Goal: Use online tool/utility: Use online tool/utility

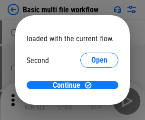
click at [91, 85] on span "Open" at bounding box center [99, 89] width 16 height 8
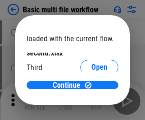
scroll to position [27, 0]
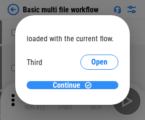
click at [69, 85] on span "Continue" at bounding box center [67, 86] width 28 height 8
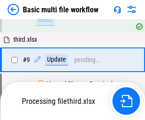
scroll to position [330, 0]
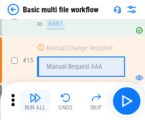
click at [35, 101] on img "button" at bounding box center [34, 97] width 11 height 11
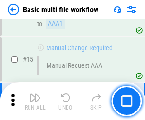
scroll to position [631, 0]
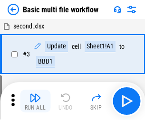
click at [35, 101] on img "button" at bounding box center [34, 97] width 11 height 11
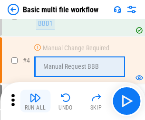
click at [35, 101] on img "button" at bounding box center [34, 97] width 11 height 11
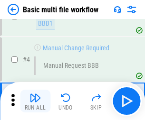
click at [35, 101] on img "button" at bounding box center [34, 97] width 11 height 11
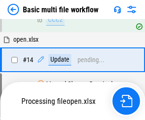
scroll to position [564, 0]
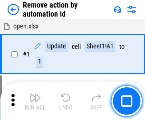
scroll to position [35, 0]
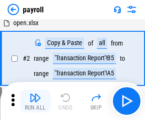
click at [35, 101] on img "button" at bounding box center [34, 97] width 11 height 11
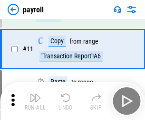
scroll to position [69, 0]
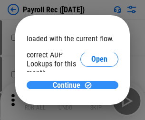
click at [69, 85] on span "Continue" at bounding box center [67, 86] width 28 height 8
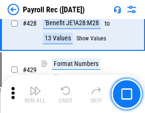
scroll to position [4580, 0]
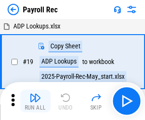
click at [35, 101] on img "button" at bounding box center [34, 97] width 11 height 11
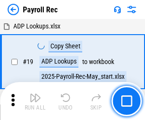
scroll to position [58, 0]
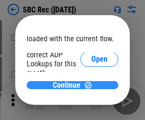
click at [69, 85] on span "Continue" at bounding box center [67, 86] width 28 height 8
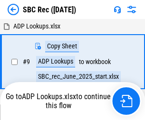
scroll to position [2, 0]
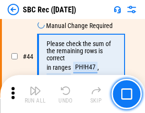
click at [35, 94] on img "button" at bounding box center [34, 90] width 11 height 11
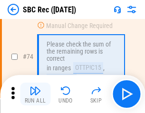
click at [35, 94] on img "button" at bounding box center [34, 90] width 11 height 11
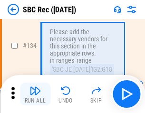
click at [35, 94] on img "button" at bounding box center [34, 90] width 11 height 11
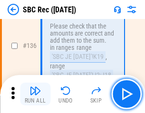
click at [35, 94] on img "button" at bounding box center [34, 90] width 11 height 11
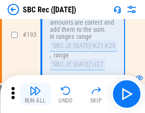
click at [35, 94] on img "button" at bounding box center [34, 90] width 11 height 11
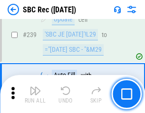
scroll to position [3047, 0]
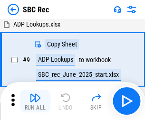
click at [35, 101] on img "button" at bounding box center [34, 97] width 11 height 11
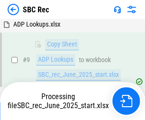
scroll to position [62, 0]
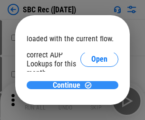
click at [69, 85] on span "Continue" at bounding box center [67, 86] width 28 height 8
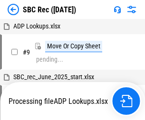
scroll to position [2, 0]
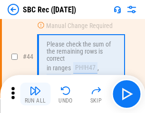
click at [35, 94] on img "button" at bounding box center [34, 90] width 11 height 11
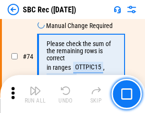
click at [35, 94] on img "button" at bounding box center [34, 90] width 11 height 11
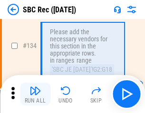
click at [35, 94] on img "button" at bounding box center [34, 90] width 11 height 11
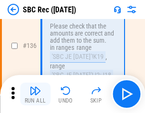
click at [35, 94] on img "button" at bounding box center [34, 90] width 11 height 11
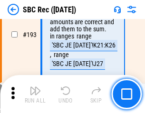
click at [35, 94] on img "button" at bounding box center [34, 90] width 11 height 11
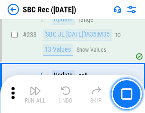
scroll to position [3047, 0]
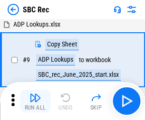
click at [35, 101] on img "button" at bounding box center [34, 97] width 11 height 11
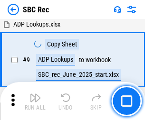
scroll to position [62, 0]
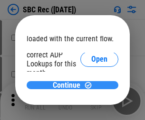
click at [69, 85] on span "Continue" at bounding box center [67, 86] width 28 height 8
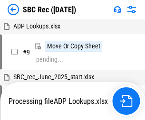
scroll to position [2, 0]
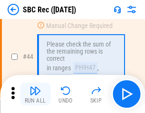
click at [35, 94] on img "button" at bounding box center [34, 90] width 11 height 11
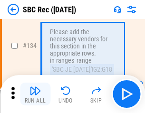
click at [35, 94] on img "button" at bounding box center [34, 90] width 11 height 11
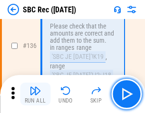
click at [35, 94] on img "button" at bounding box center [34, 90] width 11 height 11
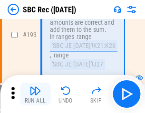
click at [35, 94] on img "button" at bounding box center [34, 90] width 11 height 11
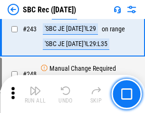
scroll to position [3047, 0]
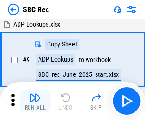
click at [35, 101] on img "button" at bounding box center [34, 97] width 11 height 11
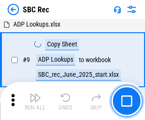
scroll to position [62, 0]
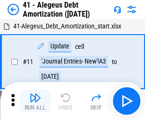
click at [35, 101] on img "button" at bounding box center [34, 97] width 11 height 11
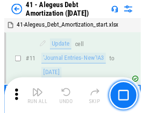
scroll to position [117, 0]
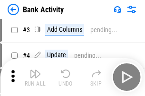
click at [35, 77] on img "button" at bounding box center [34, 73] width 11 height 11
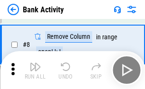
scroll to position [132, 0]
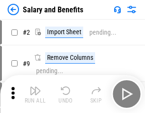
click at [35, 94] on img "button" at bounding box center [34, 90] width 11 height 11
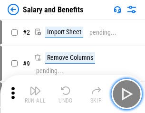
scroll to position [13, 0]
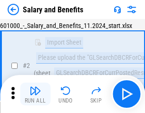
click at [35, 94] on img "button" at bounding box center [34, 90] width 11 height 11
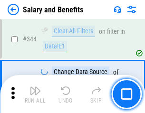
scroll to position [4441, 0]
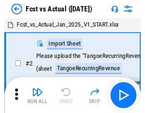
scroll to position [12, 0]
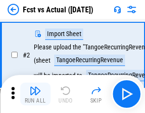
click at [35, 94] on img "button" at bounding box center [34, 90] width 11 height 11
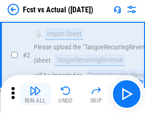
click at [35, 94] on img "button" at bounding box center [34, 90] width 11 height 11
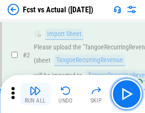
scroll to position [89, 0]
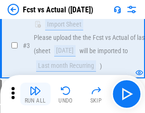
click at [35, 94] on img "button" at bounding box center [34, 90] width 11 height 11
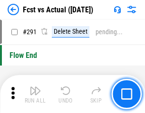
scroll to position [4488, 0]
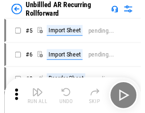
scroll to position [20, 0]
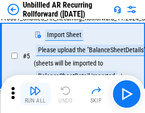
click at [35, 94] on img "button" at bounding box center [34, 90] width 11 height 11
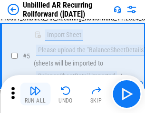
click at [35, 94] on img "button" at bounding box center [34, 90] width 11 height 11
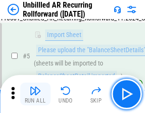
scroll to position [89, 0]
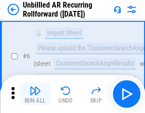
click at [35, 94] on img "button" at bounding box center [34, 90] width 11 height 11
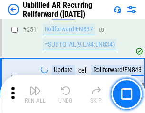
scroll to position [3221, 0]
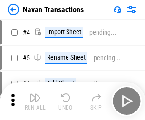
click at [35, 94] on img "button" at bounding box center [34, 97] width 11 height 11
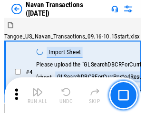
scroll to position [15, 0]
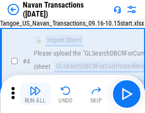
click at [35, 94] on img "button" at bounding box center [34, 90] width 11 height 11
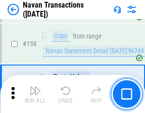
scroll to position [3075, 0]
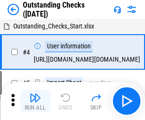
click at [35, 94] on img "button" at bounding box center [34, 97] width 11 height 11
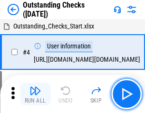
scroll to position [40, 0]
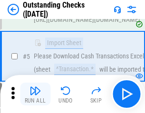
click at [35, 94] on img "button" at bounding box center [34, 90] width 11 height 11
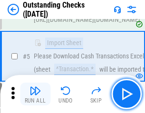
scroll to position [99, 0]
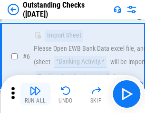
click at [35, 94] on img "button" at bounding box center [34, 90] width 11 height 11
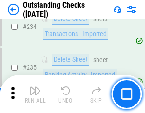
scroll to position [2880, 0]
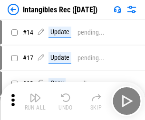
click at [35, 101] on img "button" at bounding box center [34, 97] width 11 height 11
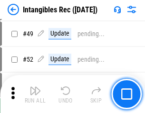
scroll to position [369, 0]
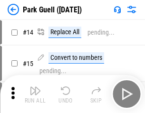
click at [35, 94] on img "button" at bounding box center [34, 90] width 11 height 11
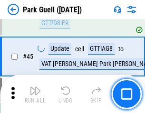
scroll to position [1186, 0]
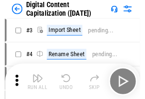
scroll to position [28, 0]
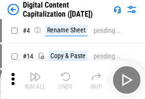
click at [35, 80] on img "button" at bounding box center [34, 76] width 11 height 11
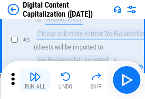
click at [35, 80] on img "button" at bounding box center [34, 76] width 11 height 11
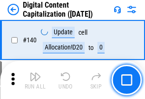
scroll to position [1006, 0]
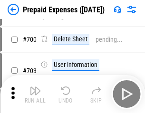
click at [35, 94] on img "button" at bounding box center [34, 90] width 11 height 11
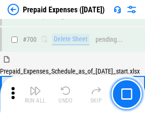
scroll to position [2552, 0]
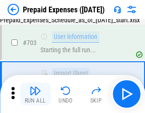
click at [35, 94] on img "button" at bounding box center [34, 90] width 11 height 11
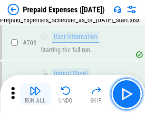
scroll to position [2608, 0]
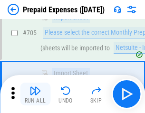
click at [35, 94] on img "button" at bounding box center [34, 90] width 11 height 11
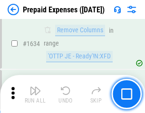
scroll to position [9234, 0]
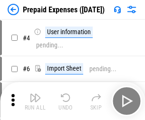
click at [35, 101] on img "button" at bounding box center [34, 97] width 11 height 11
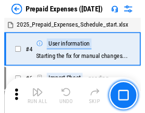
scroll to position [42, 0]
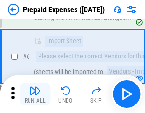
click at [35, 94] on img "button" at bounding box center [34, 90] width 11 height 11
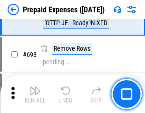
scroll to position [3302, 0]
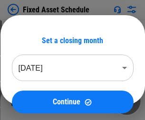
click at [35, 101] on img "button" at bounding box center [34, 97] width 11 height 11
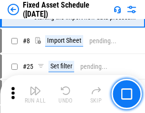
click at [35, 94] on img "button" at bounding box center [34, 90] width 11 height 11
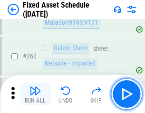
scroll to position [3023, 0]
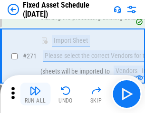
click at [35, 94] on img "button" at bounding box center [34, 90] width 11 height 11
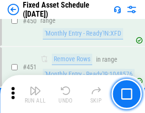
scroll to position [4239, 0]
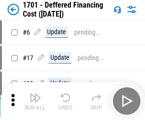
click at [35, 101] on img "button" at bounding box center [34, 97] width 11 height 11
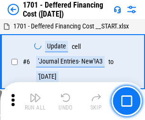
scroll to position [114, 0]
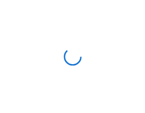
scroll to position [1, 0]
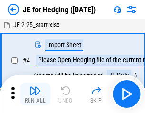
click at [35, 94] on img "button" at bounding box center [34, 90] width 11 height 11
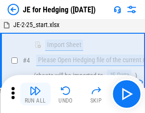
click at [35, 94] on img "button" at bounding box center [34, 90] width 11 height 11
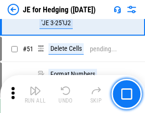
scroll to position [614, 0]
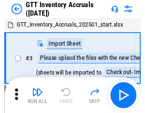
scroll to position [1, 0]
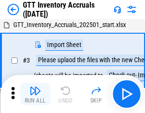
click at [35, 94] on img "button" at bounding box center [34, 90] width 11 height 11
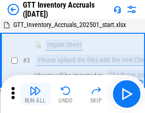
click at [35, 94] on img "button" at bounding box center [34, 90] width 11 height 11
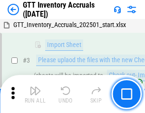
scroll to position [61, 0]
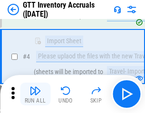
click at [35, 94] on img "button" at bounding box center [34, 90] width 11 height 11
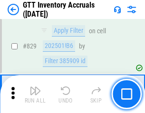
scroll to position [7199, 0]
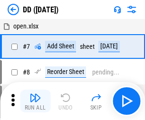
click at [35, 101] on img "button" at bounding box center [34, 97] width 11 height 11
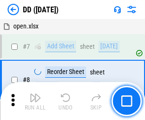
scroll to position [92, 0]
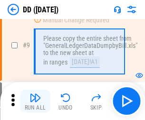
click at [35, 101] on img "button" at bounding box center [34, 97] width 11 height 11
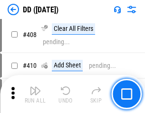
scroll to position [4243, 0]
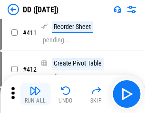
click at [35, 94] on img "button" at bounding box center [34, 90] width 11 height 11
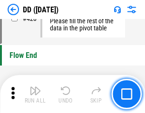
scroll to position [4539, 0]
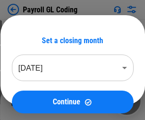
click at [35, 101] on img "button" at bounding box center [34, 97] width 11 height 11
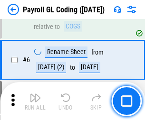
scroll to position [114, 0]
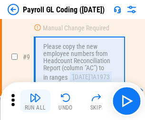
click at [35, 101] on img "button" at bounding box center [34, 97] width 11 height 11
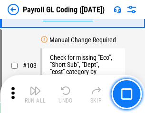
scroll to position [2225, 0]
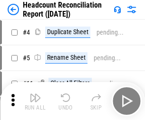
click at [35, 101] on img "button" at bounding box center [34, 97] width 11 height 11
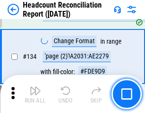
scroll to position [1140, 0]
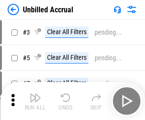
click at [35, 101] on img "button" at bounding box center [34, 97] width 11 height 11
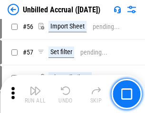
scroll to position [990, 0]
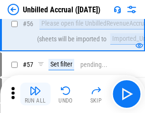
click at [35, 94] on img "button" at bounding box center [34, 90] width 11 height 11
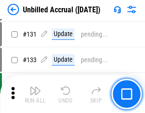
scroll to position [2825, 0]
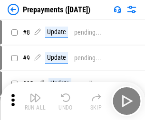
click at [35, 101] on img "button" at bounding box center [34, 97] width 11 height 11
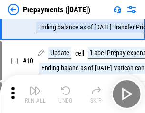
scroll to position [59, 0]
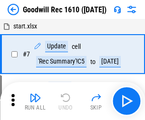
scroll to position [162, 0]
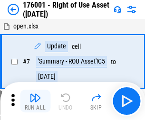
click at [35, 101] on img "button" at bounding box center [34, 97] width 11 height 11
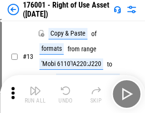
scroll to position [61, 0]
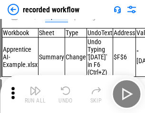
click at [35, 94] on img "button" at bounding box center [34, 90] width 11 height 11
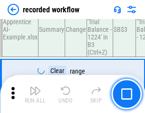
scroll to position [2964, 0]
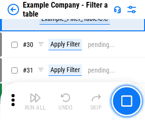
scroll to position [868, 0]
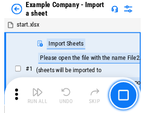
scroll to position [15, 0]
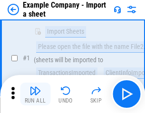
click at [35, 94] on img "button" at bounding box center [34, 90] width 11 height 11
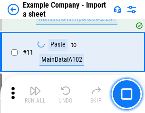
scroll to position [210, 0]
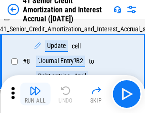
click at [35, 94] on img "button" at bounding box center [34, 90] width 11 height 11
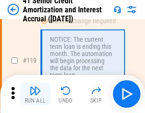
click at [35, 94] on img "button" at bounding box center [34, 90] width 11 height 11
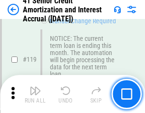
scroll to position [895, 0]
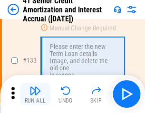
click at [35, 94] on img "button" at bounding box center [34, 90] width 11 height 11
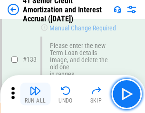
scroll to position [991, 0]
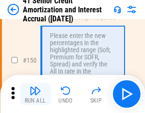
click at [35, 94] on img "button" at bounding box center [34, 90] width 11 height 11
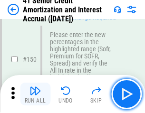
scroll to position [1091, 0]
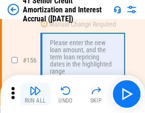
click at [35, 94] on img "button" at bounding box center [34, 90] width 11 height 11
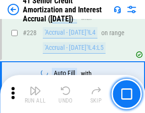
scroll to position [2124, 0]
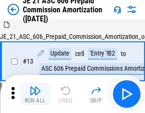
click at [35, 94] on img "button" at bounding box center [34, 90] width 11 height 11
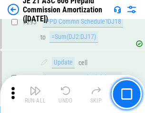
scroll to position [1745, 0]
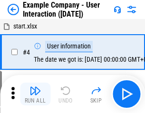
click at [35, 94] on img "button" at bounding box center [34, 90] width 11 height 11
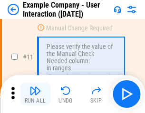
click at [35, 94] on img "button" at bounding box center [34, 90] width 11 height 11
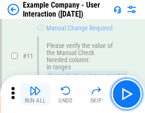
scroll to position [205, 0]
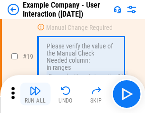
click at [35, 94] on img "button" at bounding box center [34, 90] width 11 height 11
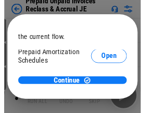
scroll to position [56, 0]
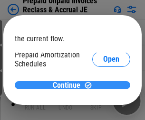
click at [69, 85] on span "Continue" at bounding box center [67, 86] width 28 height 8
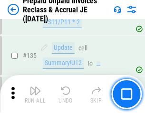
scroll to position [1229, 0]
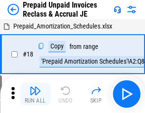
click at [35, 94] on img "button" at bounding box center [34, 90] width 11 height 11
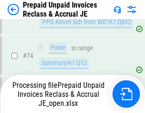
scroll to position [726, 0]
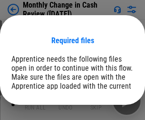
click at [106, 113] on span "Open" at bounding box center [114, 117] width 16 height 8
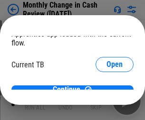
click at [106, 90] on span "Open" at bounding box center [114, 94] width 16 height 8
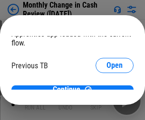
scroll to position [31, 0]
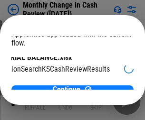
scroll to position [60, 38]
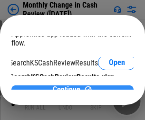
click at [69, 86] on span "Continue" at bounding box center [67, 90] width 28 height 8
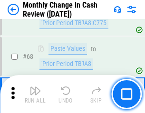
scroll to position [679, 0]
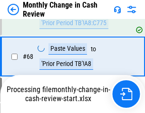
scroll to position [679, 0]
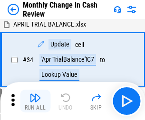
click at [35, 101] on img "button" at bounding box center [34, 97] width 11 height 11
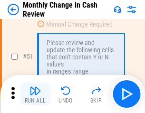
click at [35, 94] on img "button" at bounding box center [34, 90] width 11 height 11
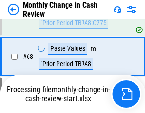
scroll to position [679, 0]
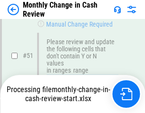
scroll to position [679, 0]
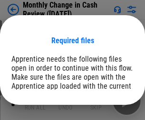
click at [106, 113] on span "Open" at bounding box center [114, 117] width 16 height 8
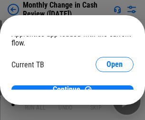
click at [106, 90] on span "Open" at bounding box center [114, 94] width 16 height 8
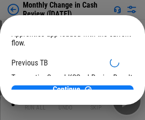
scroll to position [31, 0]
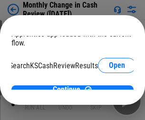
scroll to position [60, 38]
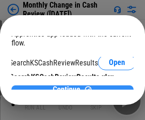
click at [69, 86] on span "Continue" at bounding box center [67, 90] width 28 height 8
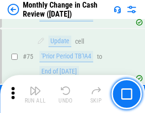
scroll to position [679, 0]
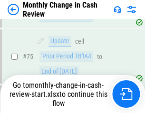
scroll to position [679, 0]
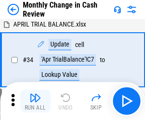
click at [35, 101] on img "button" at bounding box center [34, 97] width 11 height 11
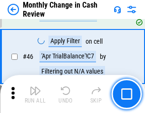
scroll to position [311, 0]
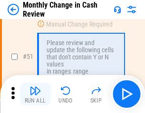
click at [35, 94] on img "button" at bounding box center [34, 90] width 11 height 11
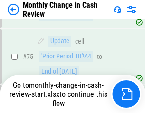
scroll to position [679, 0]
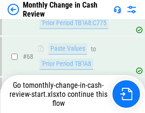
scroll to position [679, 0]
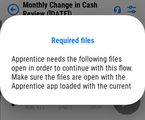
click at [106, 113] on span "Open" at bounding box center [114, 117] width 16 height 8
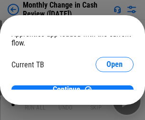
click at [106, 90] on span "Open" at bounding box center [114, 94] width 16 height 8
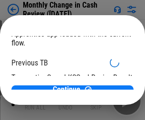
scroll to position [31, 0]
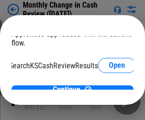
scroll to position [60, 38]
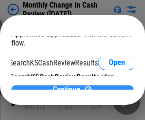
click at [69, 86] on span "Continue" at bounding box center [67, 90] width 28 height 8
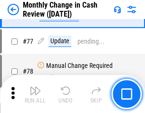
scroll to position [679, 0]
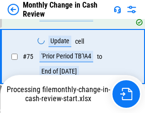
scroll to position [679, 0]
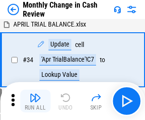
click at [35, 101] on img "button" at bounding box center [34, 97] width 11 height 11
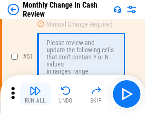
click at [35, 94] on img "button" at bounding box center [34, 90] width 11 height 11
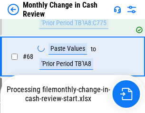
scroll to position [679, 0]
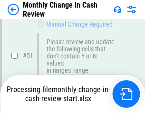
scroll to position [679, 0]
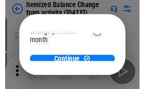
scroll to position [69, 0]
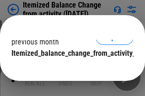
click at [69, 69] on span "Continue" at bounding box center [67, 73] width 28 height 8
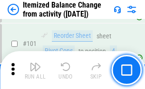
scroll to position [1586, 0]
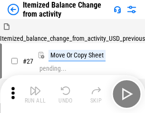
scroll to position [15, 0]
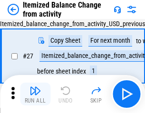
click at [35, 94] on img "button" at bounding box center [34, 90] width 11 height 11
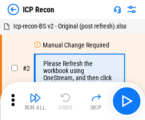
scroll to position [4, 0]
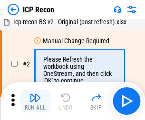
click at [35, 101] on img "button" at bounding box center [34, 97] width 11 height 11
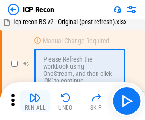
click at [35, 101] on img "button" at bounding box center [34, 97] width 11 height 11
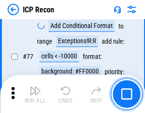
scroll to position [852, 0]
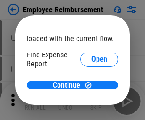
click at [91, 110] on span "Open" at bounding box center [99, 114] width 16 height 8
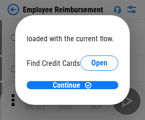
scroll to position [55, 0]
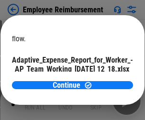
click at [106, 80] on span "Open" at bounding box center [114, 84] width 16 height 8
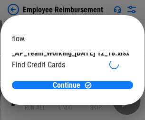
scroll to position [99, 0]
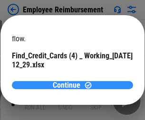
click at [69, 85] on span "Continue" at bounding box center [67, 86] width 28 height 8
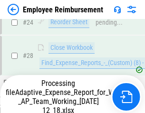
scroll to position [443, 0]
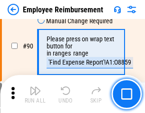
click at [35, 94] on img "button" at bounding box center [34, 90] width 11 height 11
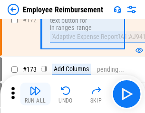
click at [35, 94] on img "button" at bounding box center [34, 90] width 11 height 11
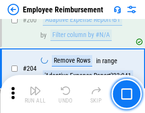
scroll to position [2400, 0]
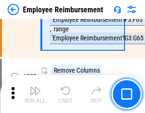
click at [35, 94] on img "button" at bounding box center [34, 90] width 11 height 11
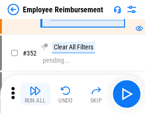
click at [35, 94] on img "button" at bounding box center [34, 90] width 11 height 11
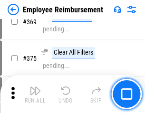
scroll to position [4889, 0]
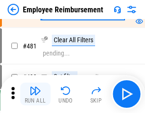
click at [35, 94] on img "button" at bounding box center [34, 90] width 11 height 11
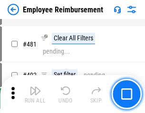
scroll to position [5798, 0]
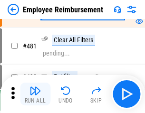
click at [35, 94] on img "button" at bounding box center [34, 90] width 11 height 11
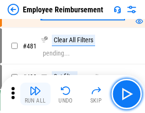
click at [35, 94] on img "button" at bounding box center [34, 90] width 11 height 11
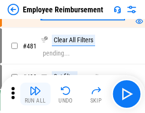
click at [35, 94] on img "button" at bounding box center [34, 90] width 11 height 11
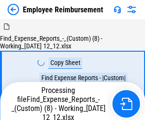
scroll to position [32, 0]
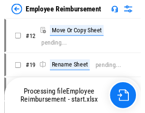
scroll to position [32, 0]
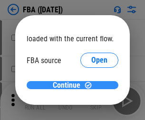
click at [69, 85] on span "Continue" at bounding box center [67, 86] width 28 height 8
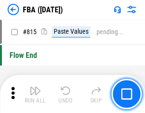
scroll to position [8490, 0]
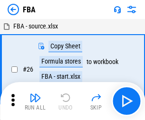
scroll to position [9, 0]
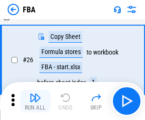
click at [35, 101] on img "button" at bounding box center [34, 97] width 11 height 11
